Goal: Task Accomplishment & Management: Manage account settings

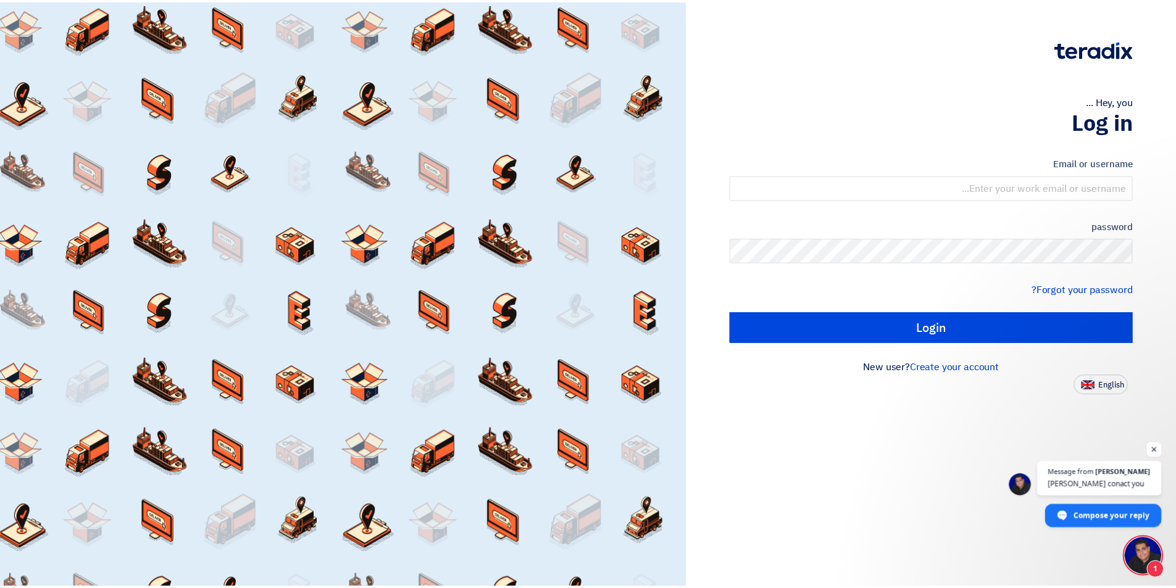
scroll to position [10, 0]
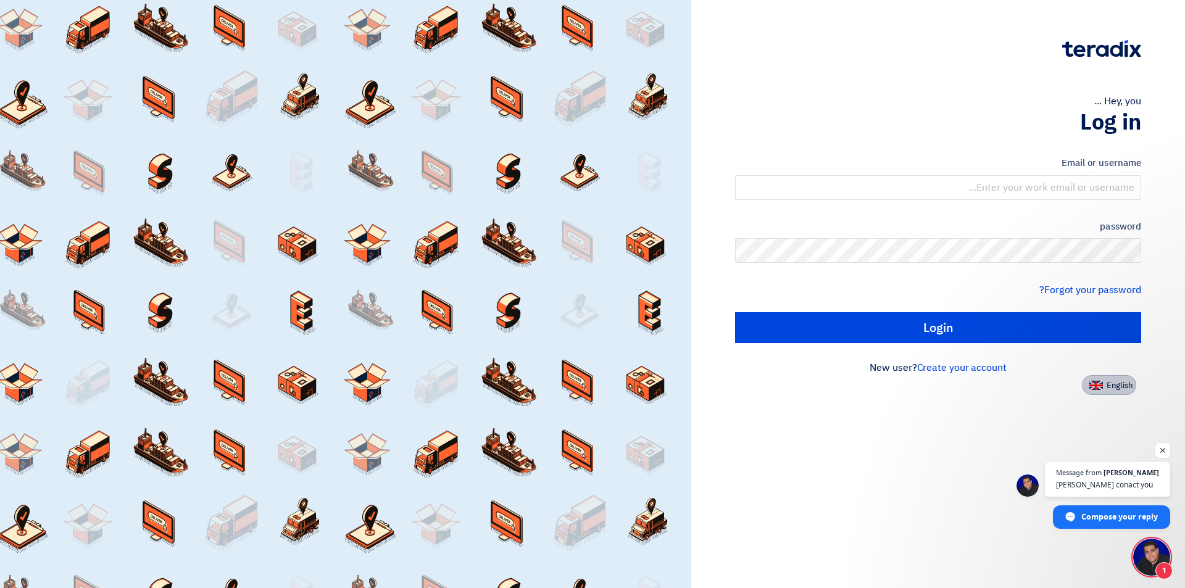
click at [1107, 388] on font "English" at bounding box center [1120, 386] width 26 height 12
type input "Sign in"
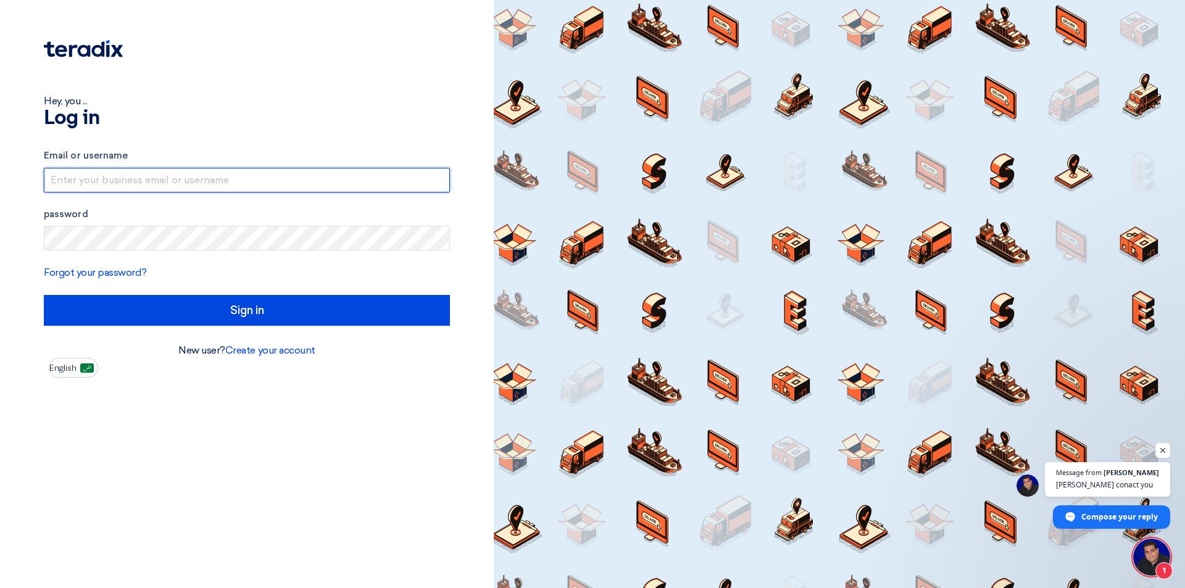
click at [244, 181] on input "text" at bounding box center [247, 180] width 406 height 25
type input "[EMAIL_ADDRESS][DOMAIN_NAME]"
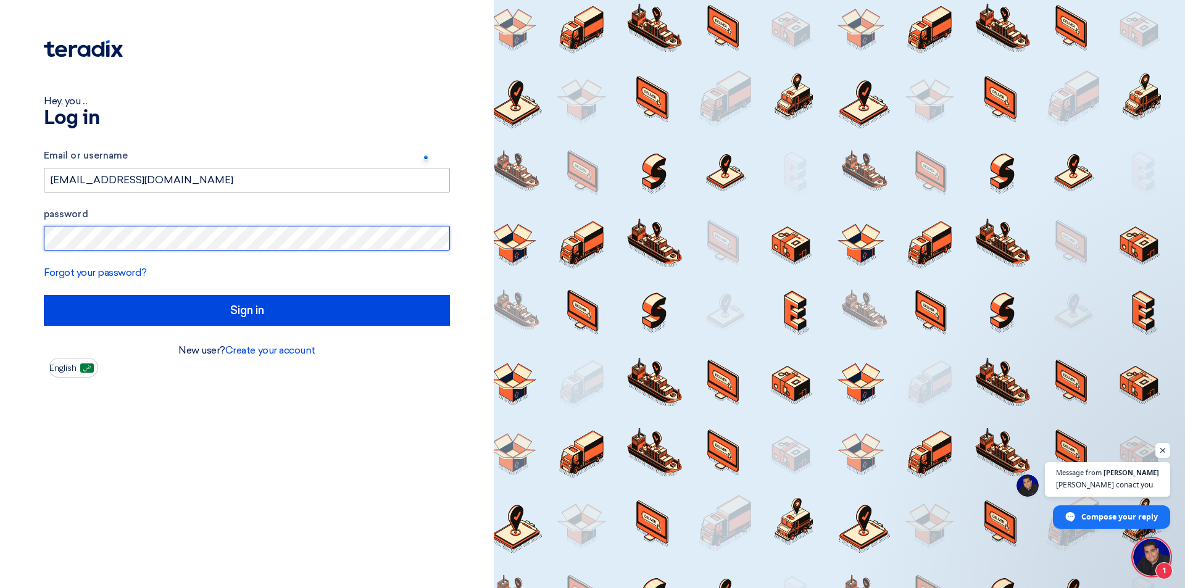
click at [44, 295] on input "Sign in" at bounding box center [247, 310] width 406 height 31
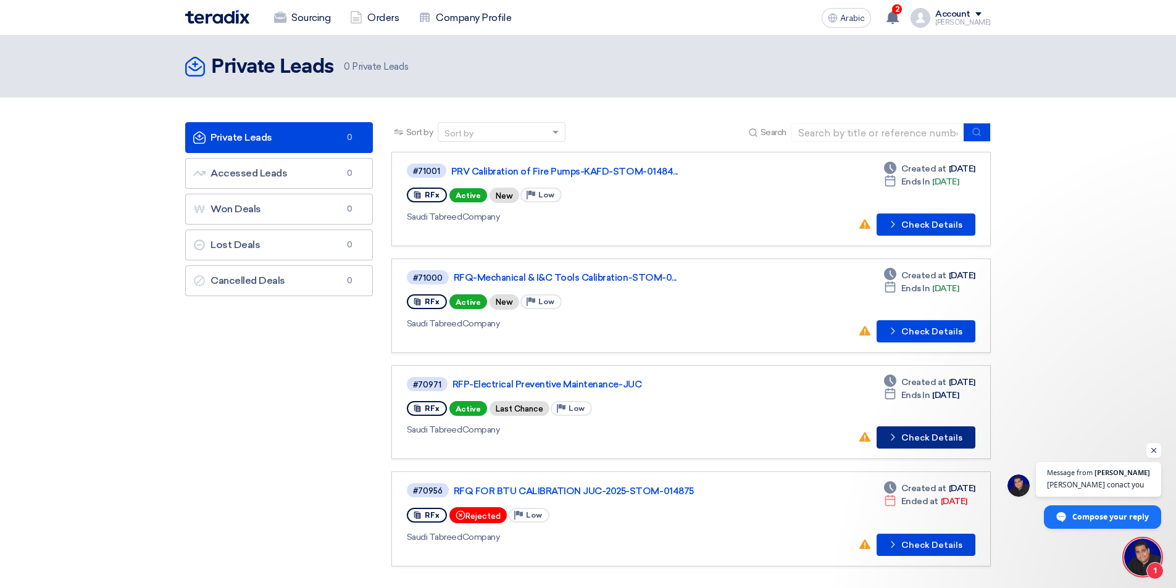
click at [930, 441] on font "Check Details" at bounding box center [931, 438] width 61 height 10
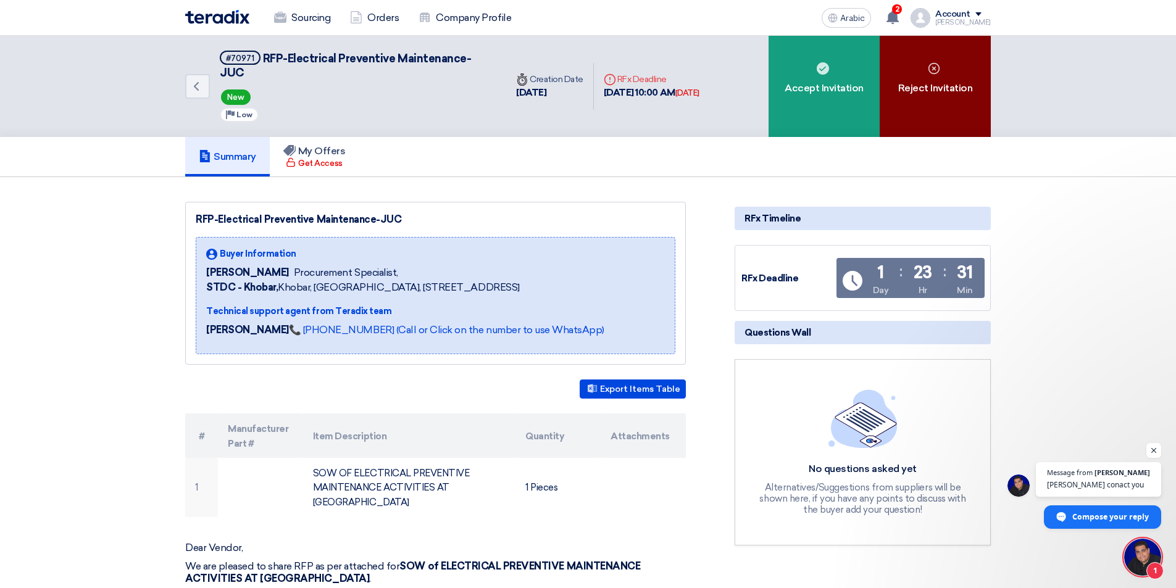
click at [948, 98] on div "Reject Invitation" at bounding box center [935, 86] width 111 height 101
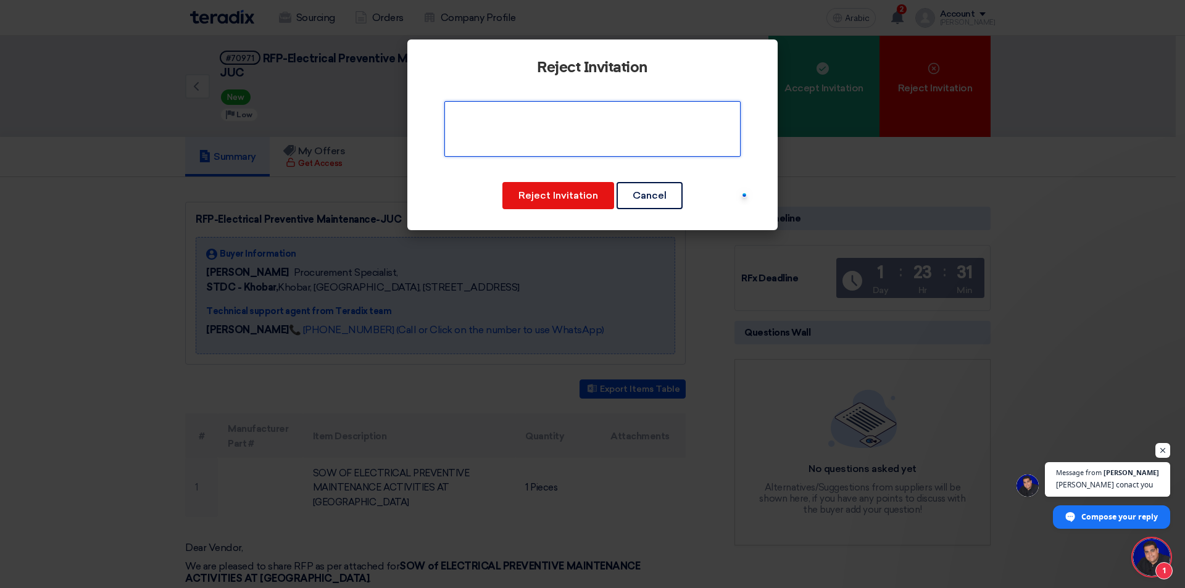
click at [627, 110] on textarea at bounding box center [592, 129] width 296 height 56
type textarea "Out of scope"
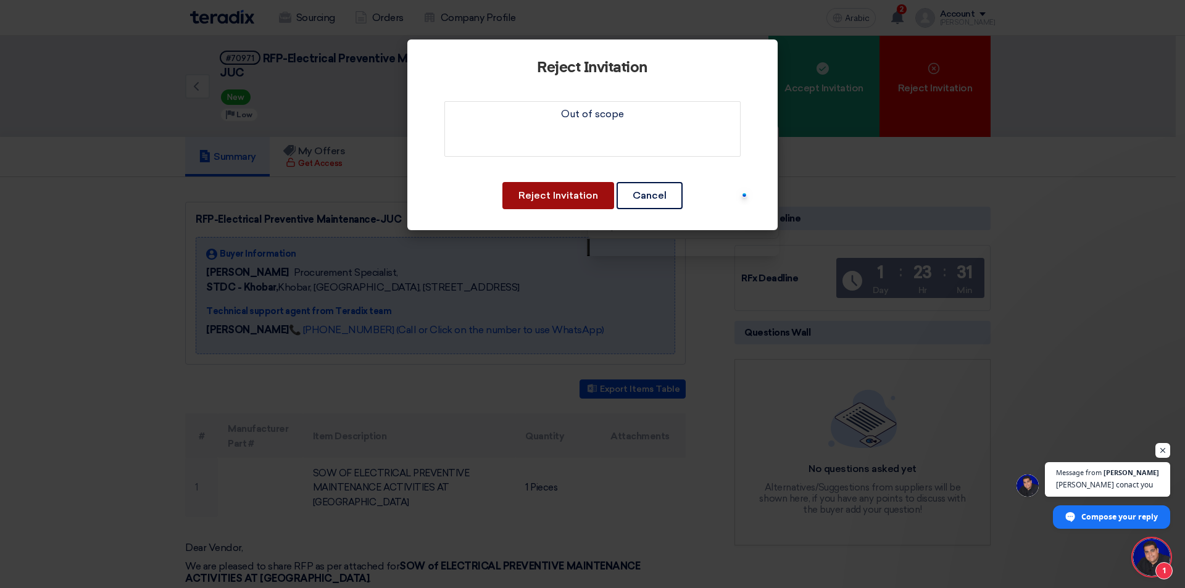
click at [543, 190] on font "Reject Invitation" at bounding box center [559, 196] width 80 height 12
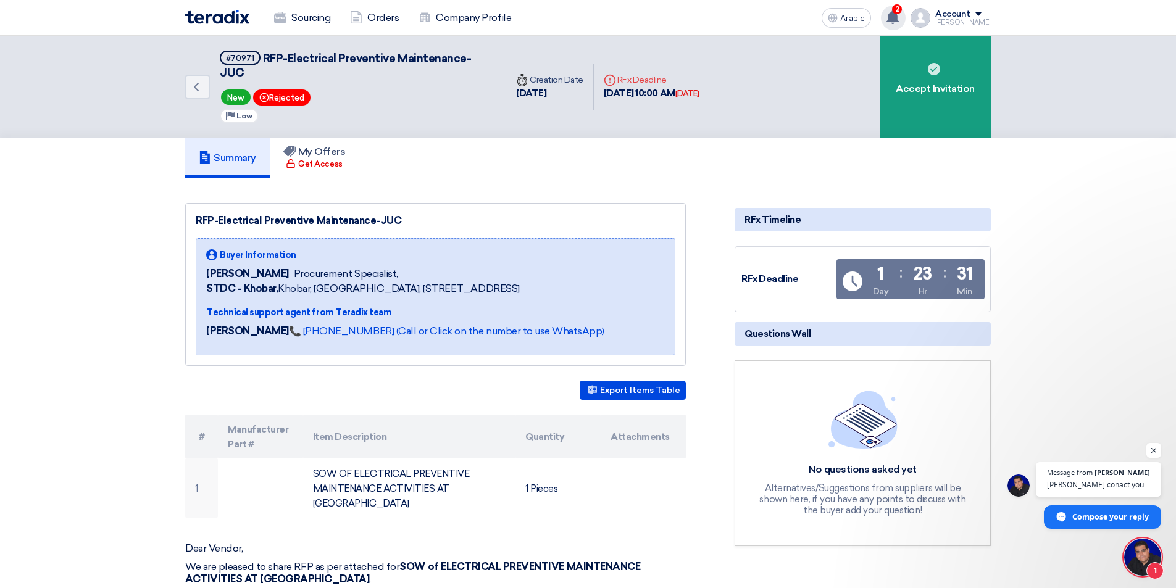
click at [892, 12] on span "2" at bounding box center [897, 9] width 10 height 10
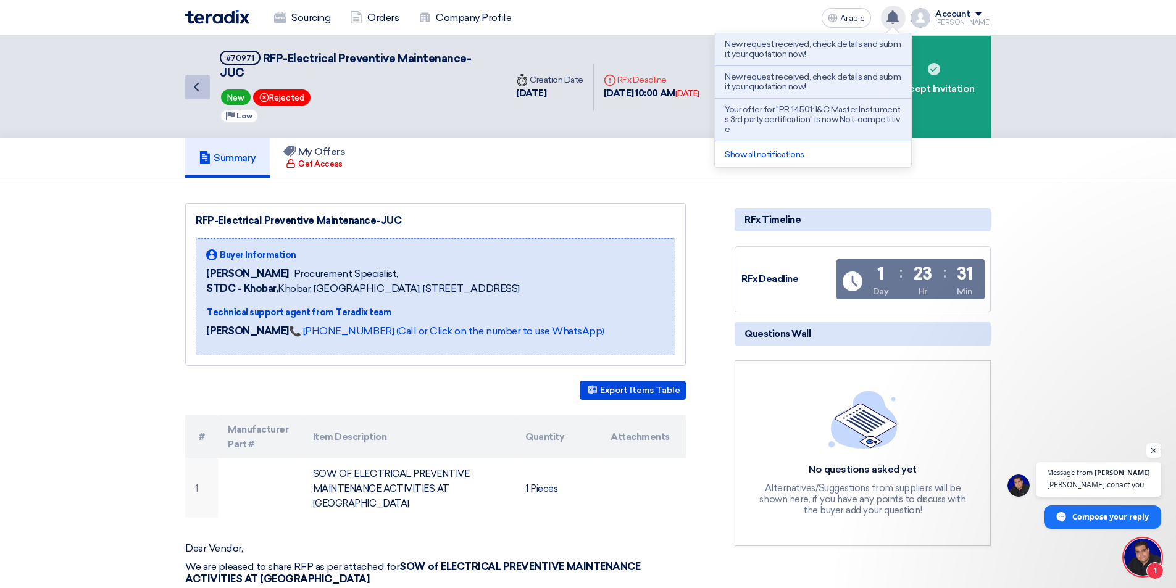
click at [193, 83] on icon "Back" at bounding box center [196, 87] width 15 height 15
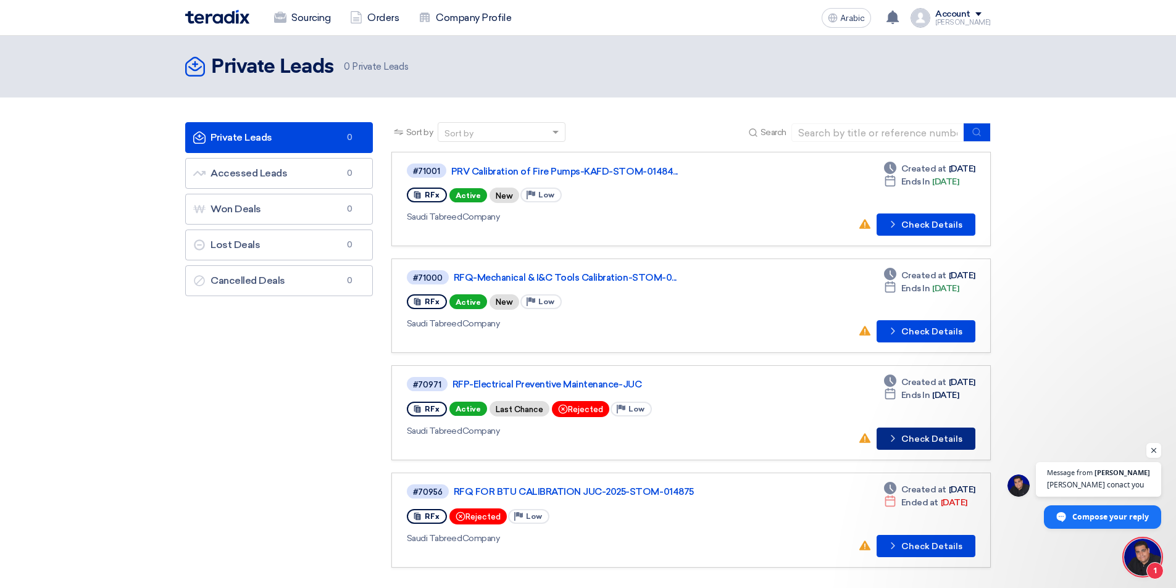
click at [922, 438] on font "Check Details" at bounding box center [931, 439] width 61 height 10
click at [918, 543] on font "Check Details" at bounding box center [931, 546] width 61 height 10
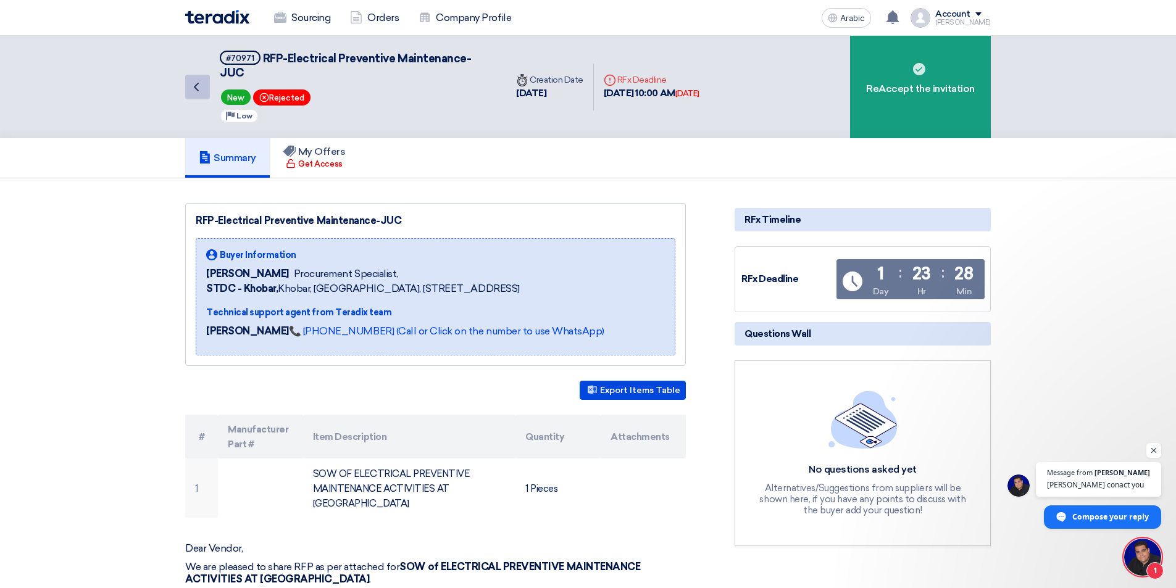
click at [195, 83] on icon "Back" at bounding box center [196, 87] width 15 height 15
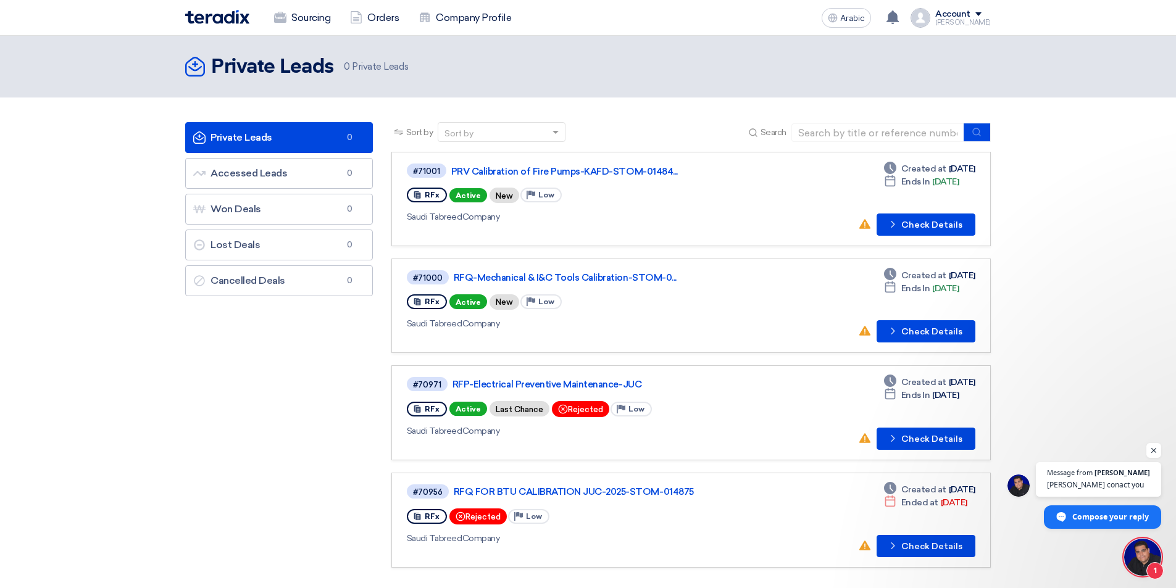
click at [967, 15] on div "Account" at bounding box center [963, 14] width 56 height 10
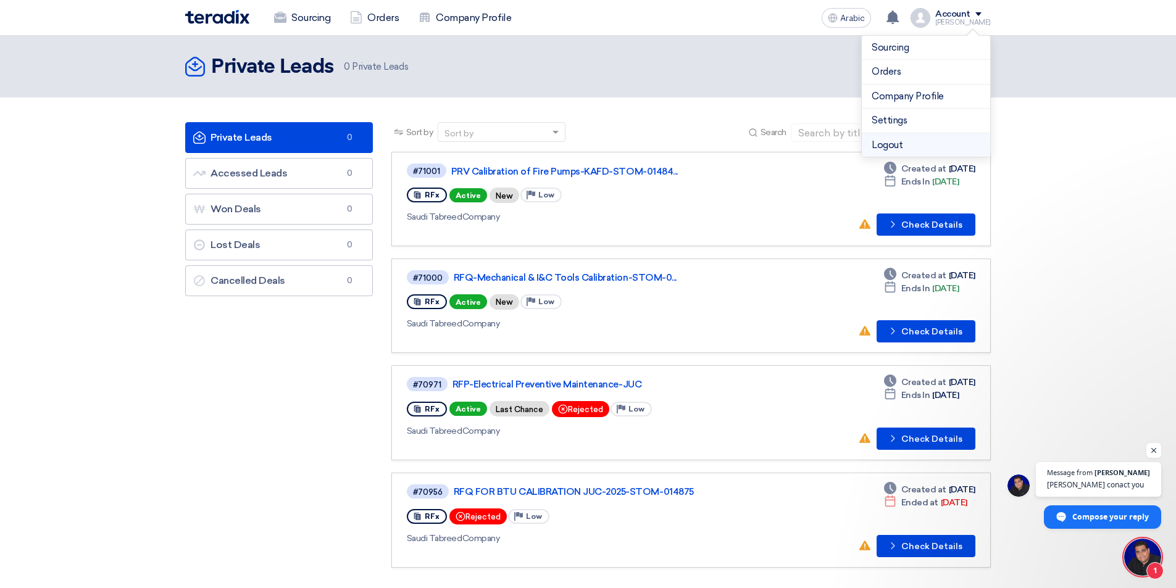
click at [892, 150] on font "Logout" at bounding box center [887, 145] width 31 height 11
